Goal: Transaction & Acquisition: Purchase product/service

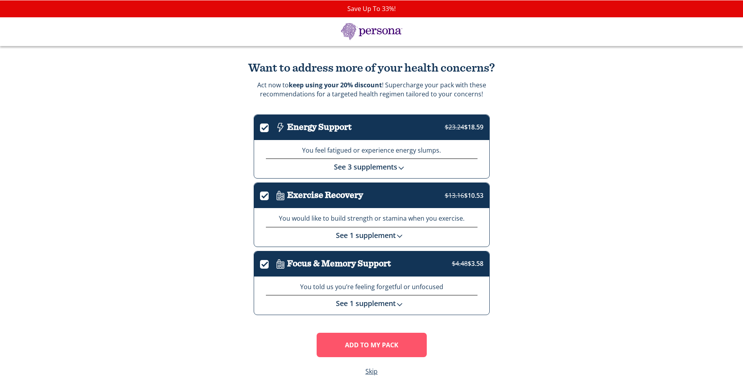
scroll to position [15, 0]
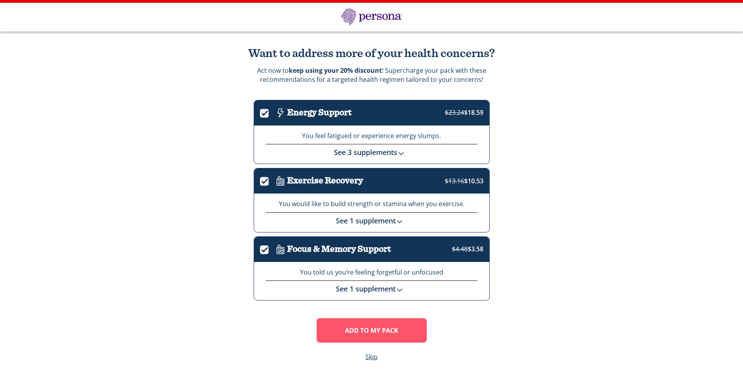
click at [359, 156] on link "See 3 supplements" at bounding box center [371, 152] width 75 height 9
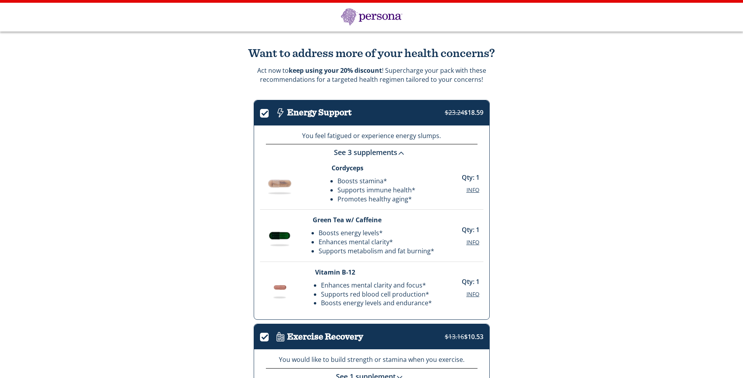
click at [358, 156] on link "See 3 supplements" at bounding box center [371, 152] width 75 height 9
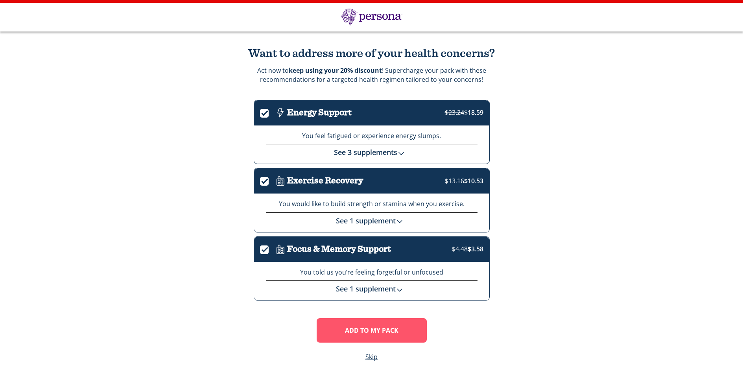
click at [358, 156] on link "See 3 supplements" at bounding box center [371, 152] width 75 height 9
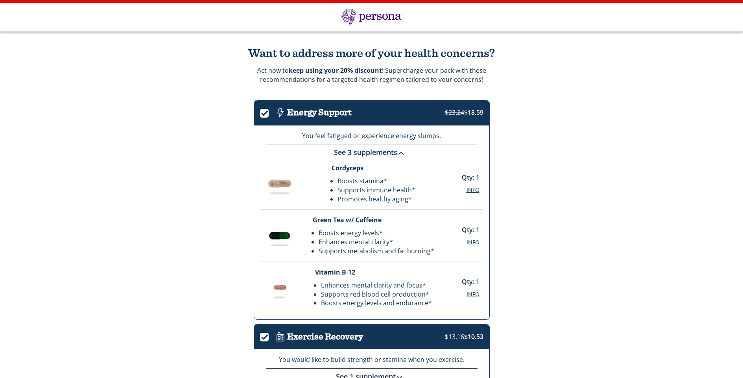
click at [358, 156] on link "See 3 supplements" at bounding box center [371, 152] width 75 height 9
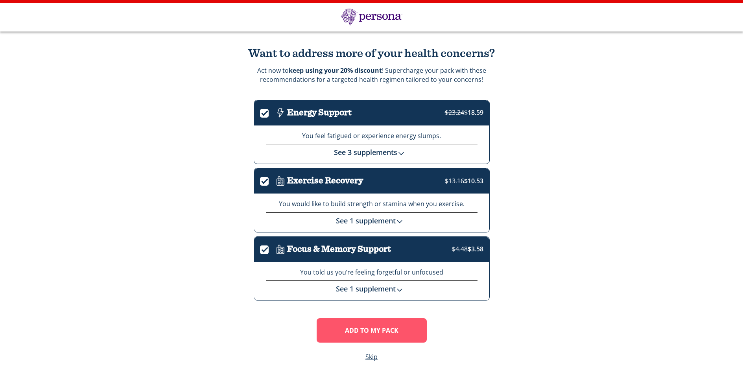
click at [358, 221] on link "See 1 supplement" at bounding box center [372, 220] width 72 height 9
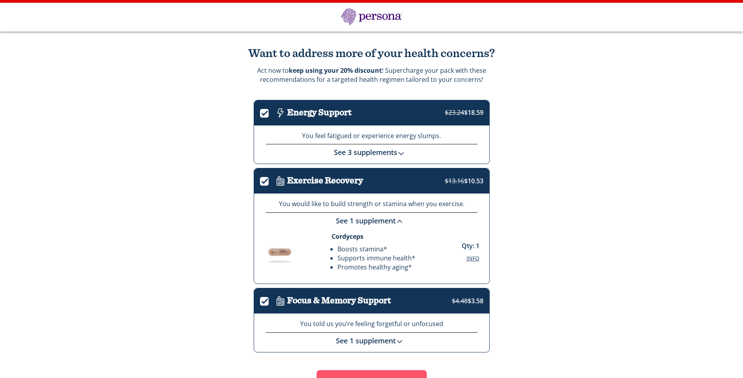
click at [358, 221] on link "See 1 supplement" at bounding box center [372, 220] width 72 height 9
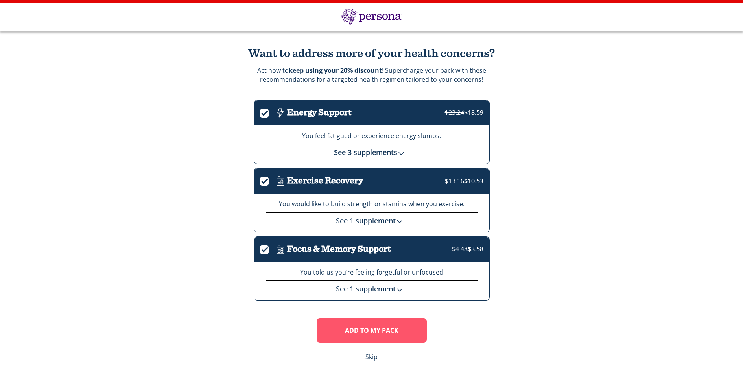
click at [372, 287] on link "See 1 supplement" at bounding box center [372, 288] width 72 height 9
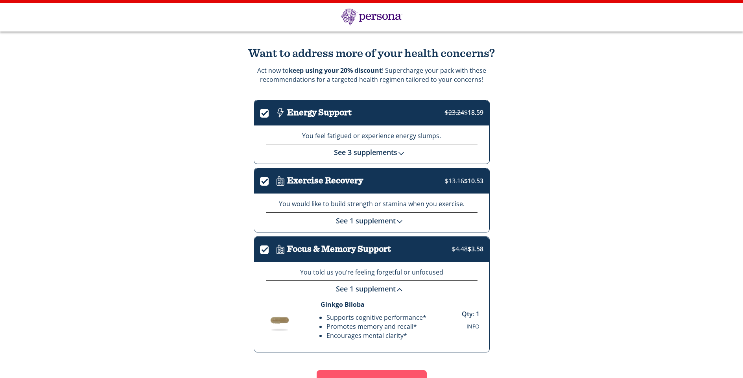
click at [372, 287] on link "See 1 supplement" at bounding box center [372, 288] width 72 height 9
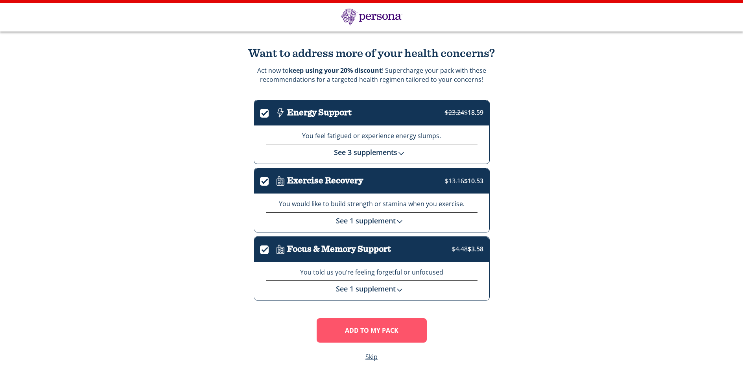
click at [589, 197] on div "Want to address more of your health concerns? Act now! Supercharge your pack wi…" at bounding box center [371, 204] width 743 height 346
click at [371, 357] on link "Skip" at bounding box center [371, 356] width 12 height 9
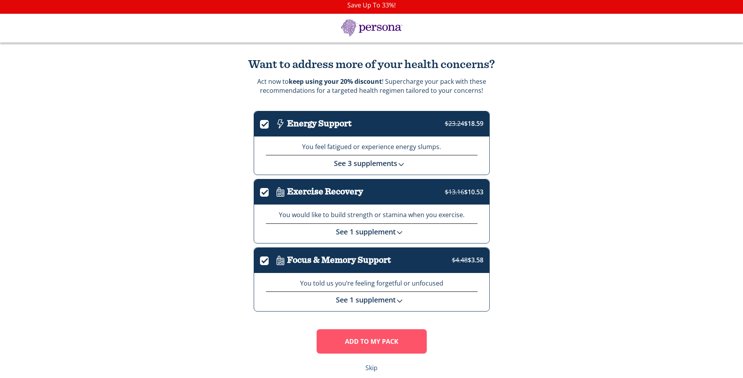
scroll to position [15, 0]
